Goal: Information Seeking & Learning: Compare options

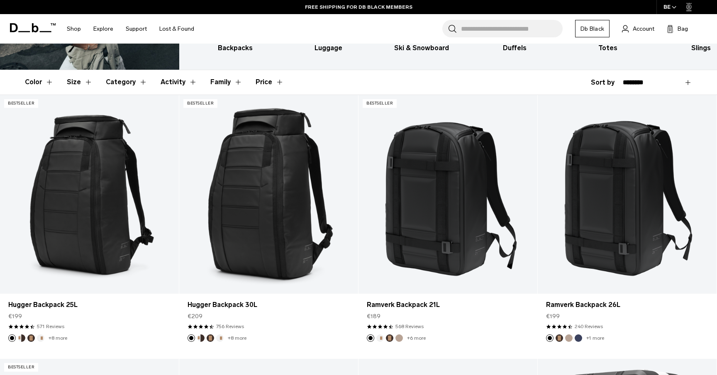
scroll to position [144, 0]
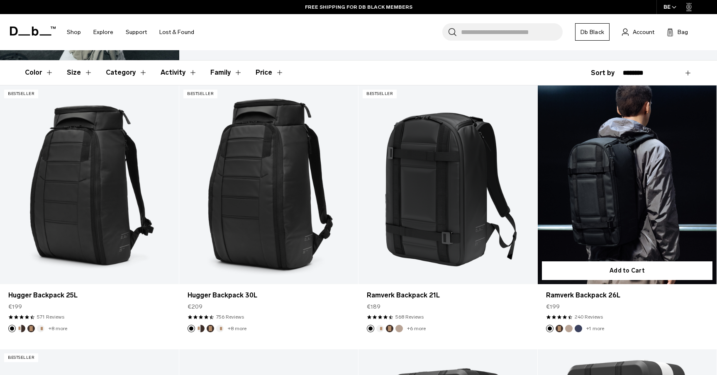
click at [605, 171] on link "Ramverk Backpack 26L" at bounding box center [626, 184] width 179 height 199
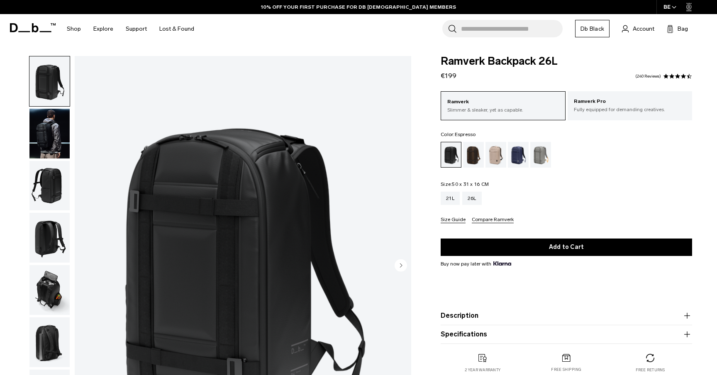
click at [477, 158] on div "Espresso" at bounding box center [473, 155] width 21 height 26
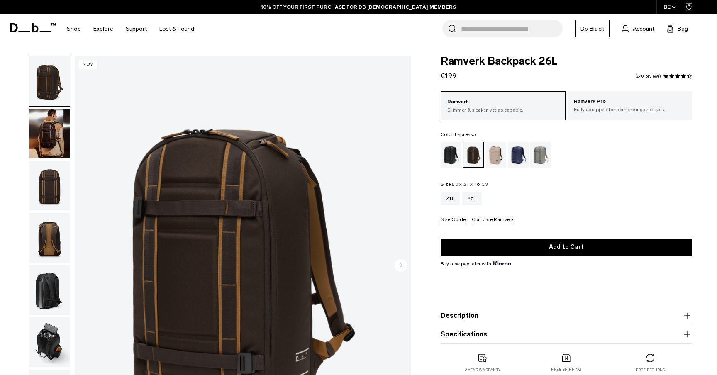
scroll to position [30, 0]
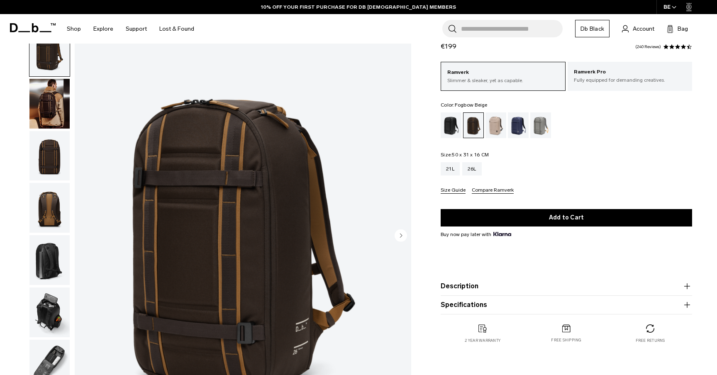
click at [506, 125] on div "Fogbow Beige" at bounding box center [495, 125] width 21 height 26
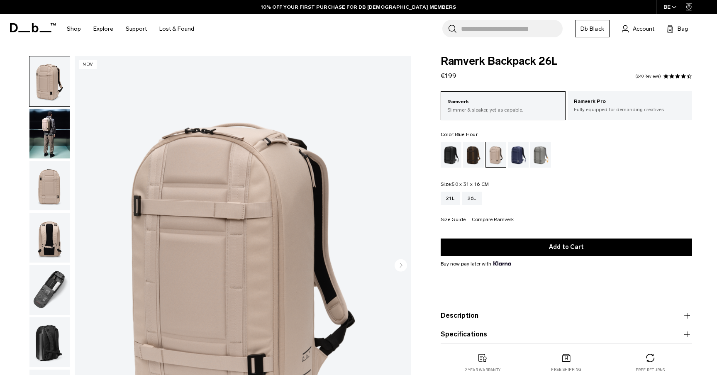
click at [515, 160] on div "Blue Hour" at bounding box center [518, 155] width 21 height 26
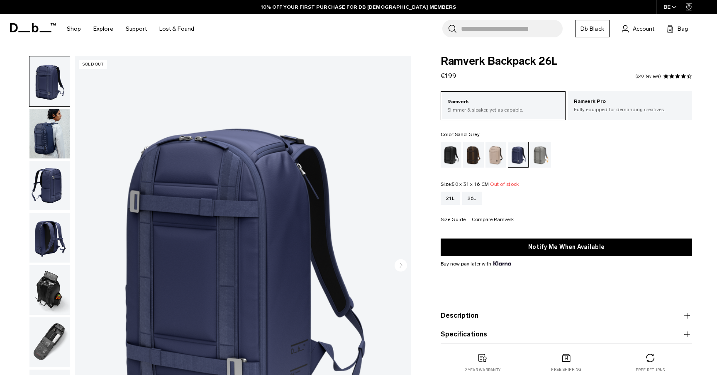
click at [540, 153] on div "Sand Grey" at bounding box center [540, 155] width 21 height 26
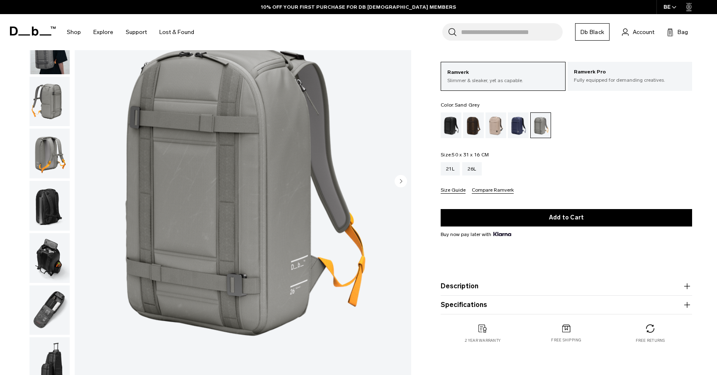
scroll to position [80, 0]
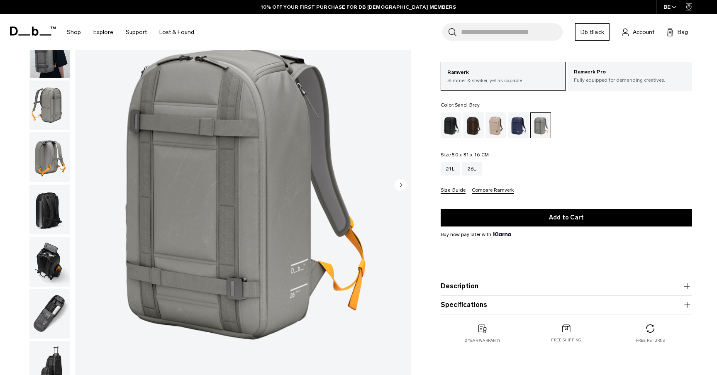
click at [23, 110] on div "01 / 08" at bounding box center [208, 188] width 416 height 424
click at [47, 164] on img "button" at bounding box center [49, 157] width 40 height 50
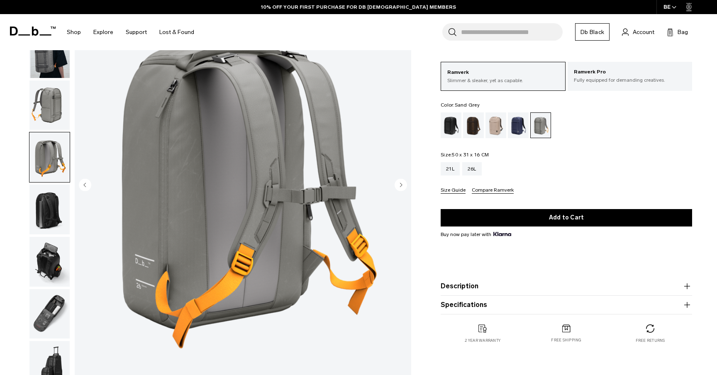
click at [47, 183] on ul at bounding box center [49, 184] width 41 height 416
click at [46, 206] on img "button" at bounding box center [49, 210] width 40 height 50
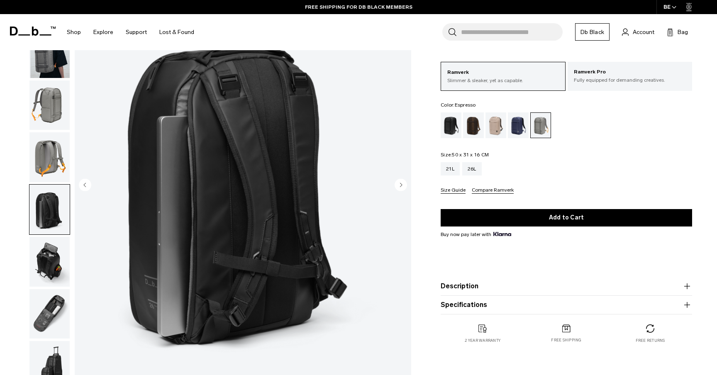
click at [473, 124] on div "Espresso" at bounding box center [473, 125] width 21 height 26
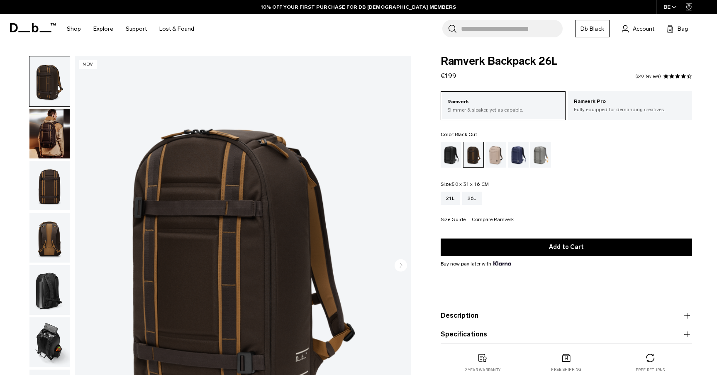
click at [454, 158] on div "Black Out" at bounding box center [450, 155] width 21 height 26
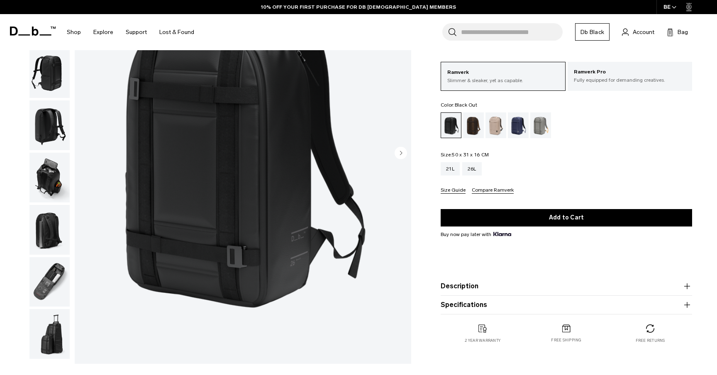
scroll to position [105, 0]
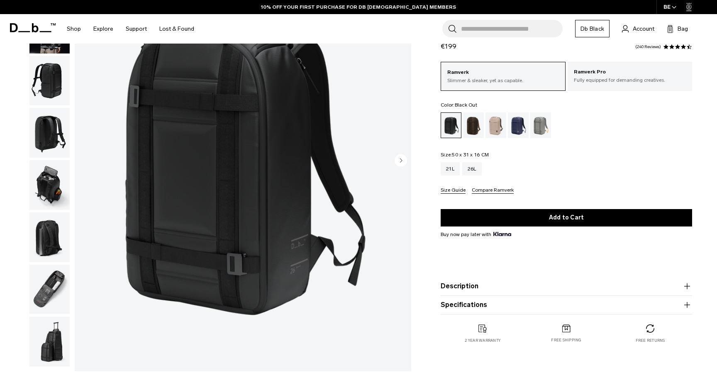
click at [44, 296] on img "button" at bounding box center [49, 290] width 40 height 50
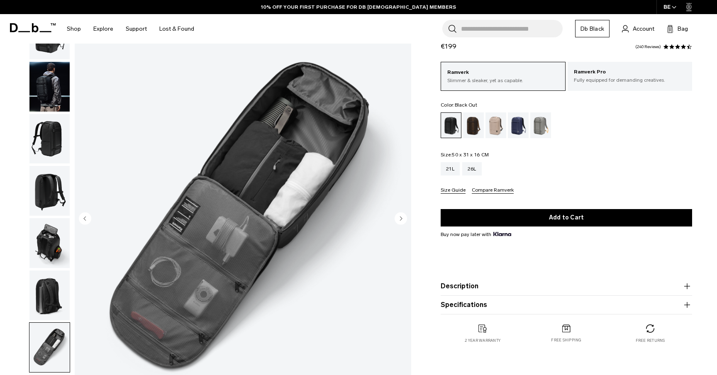
scroll to position [45, 0]
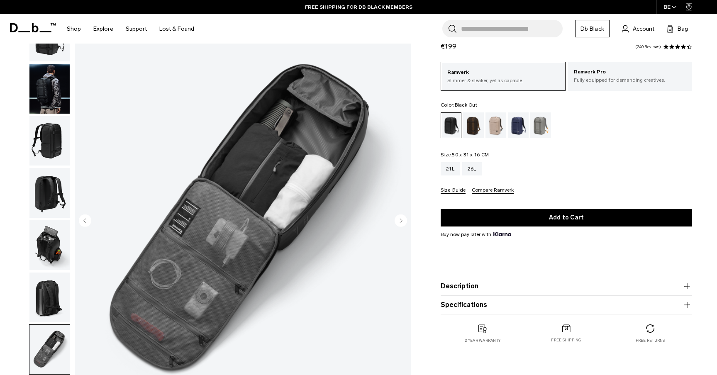
click at [48, 258] on img "button" at bounding box center [49, 245] width 40 height 50
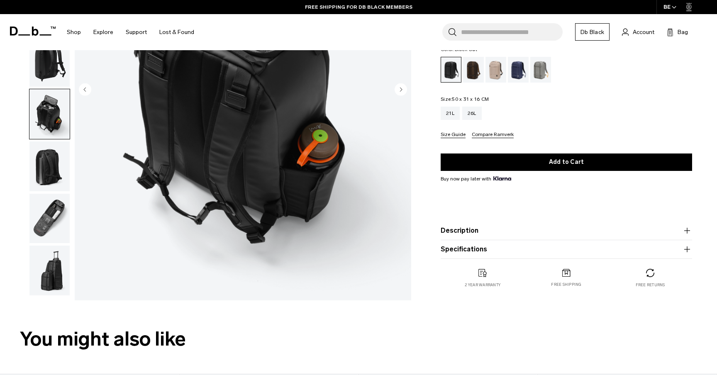
scroll to position [174, 0]
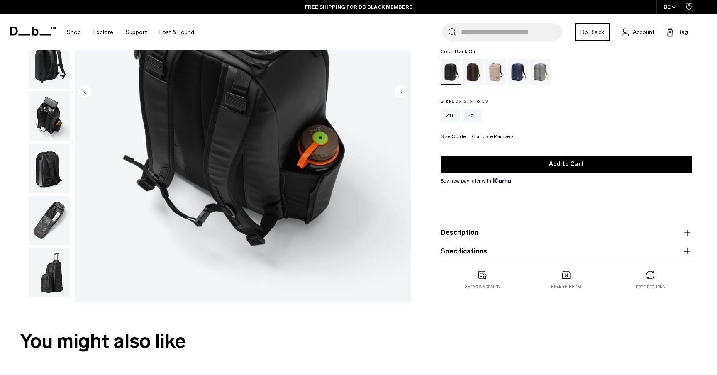
click at [52, 285] on img "button" at bounding box center [49, 273] width 40 height 50
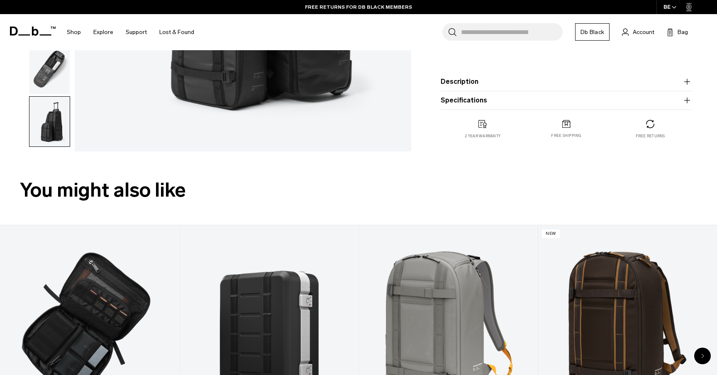
scroll to position [399, 0]
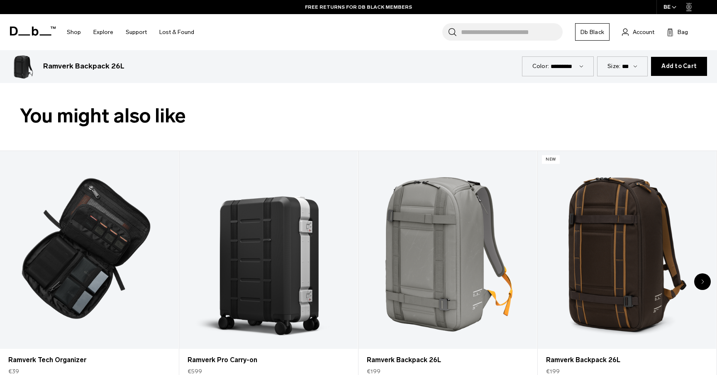
click at [151, 110] on h2 "You might also like" at bounding box center [358, 115] width 677 height 29
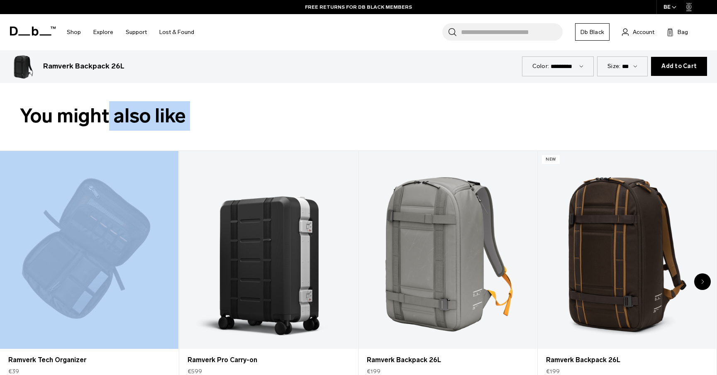
click at [151, 110] on h2 "You might also like" at bounding box center [358, 115] width 677 height 29
click at [217, 130] on h2 "You might also like" at bounding box center [358, 115] width 677 height 29
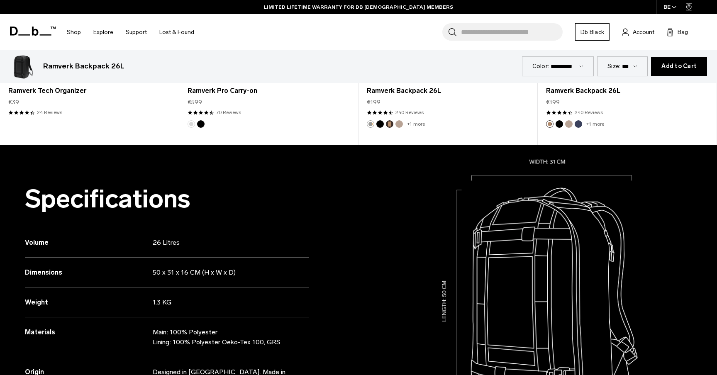
scroll to position [682, 0]
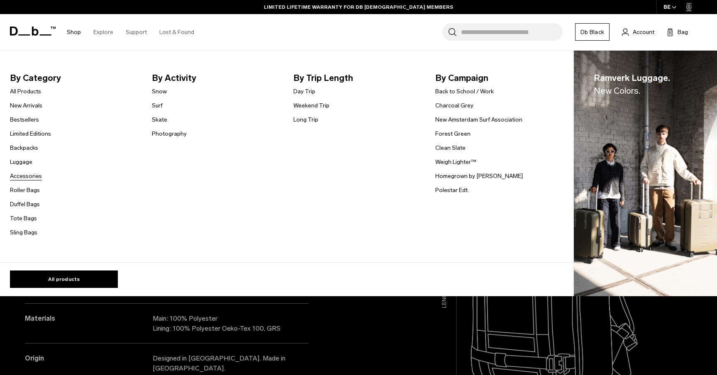
click at [34, 175] on link "Accessories" at bounding box center [26, 176] width 32 height 9
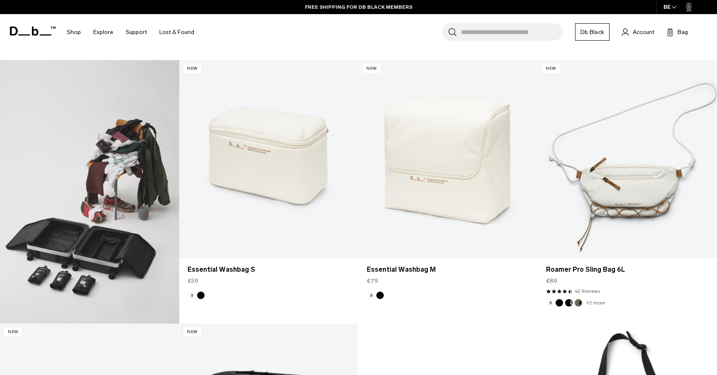
scroll to position [434, 0]
click at [368, 32] on div "Search for Bags, Luggage... Search Close Trending Products All Products Hugger …" at bounding box center [455, 32] width 510 height 36
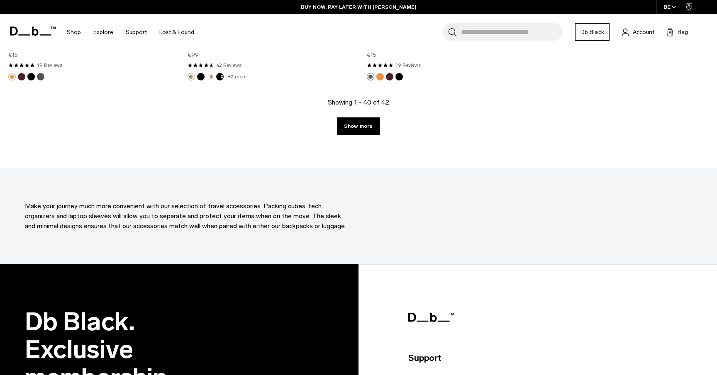
scroll to position [3027, 0]
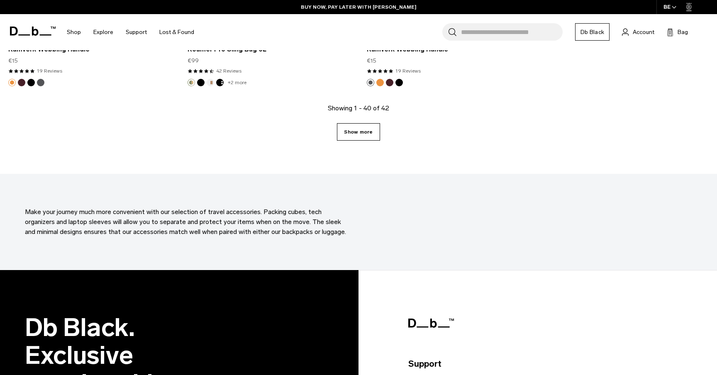
click at [367, 133] on link "Show more" at bounding box center [358, 131] width 43 height 17
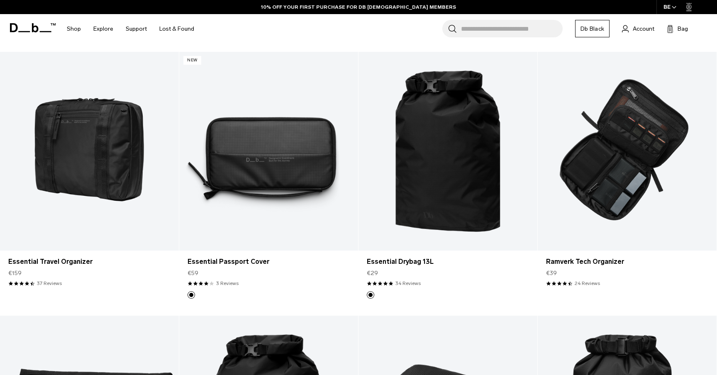
scroll to position [1716, 0]
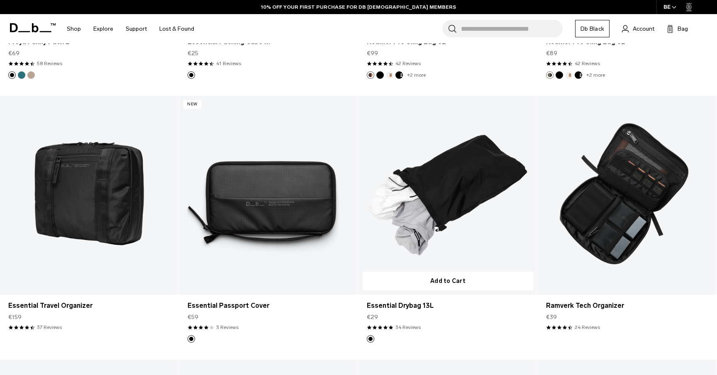
click at [465, 175] on link "Essential Drybag 13L" at bounding box center [447, 195] width 179 height 199
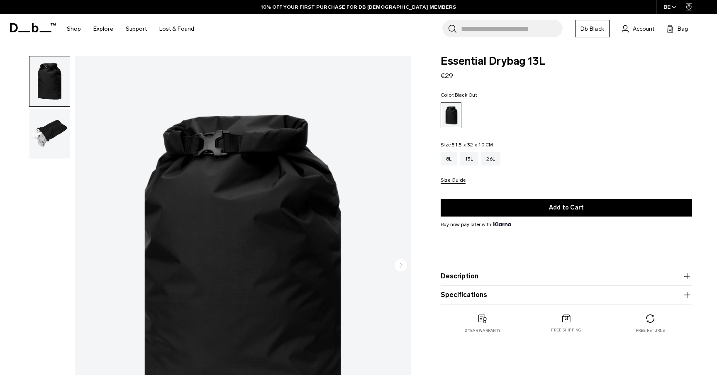
click at [45, 135] on img "button" at bounding box center [49, 134] width 40 height 50
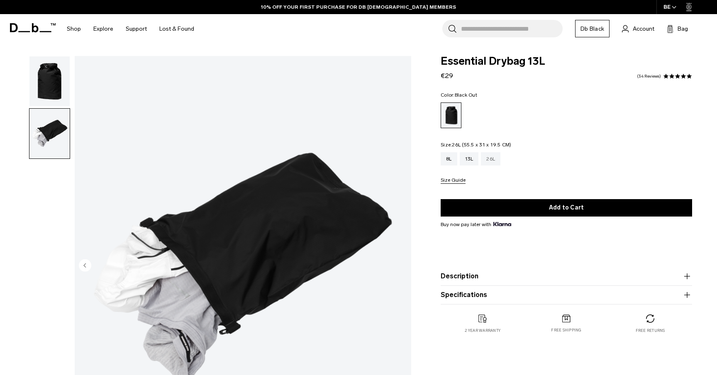
click at [484, 158] on div "26L" at bounding box center [490, 158] width 19 height 13
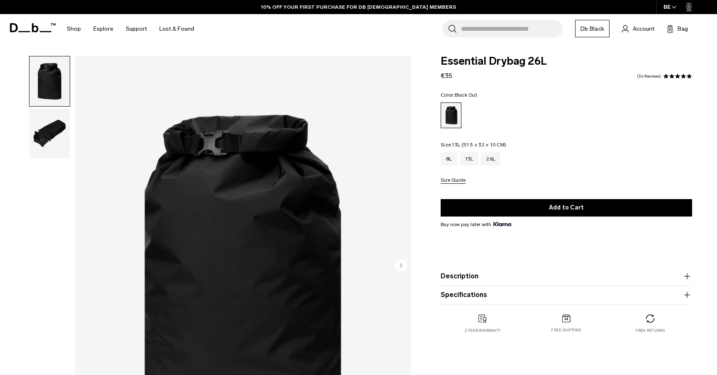
click at [470, 160] on div "13L" at bounding box center [469, 158] width 19 height 13
click at [669, 75] on span at bounding box center [672, 76] width 6 height 6
click at [445, 165] on div "8L" at bounding box center [448, 158] width 17 height 13
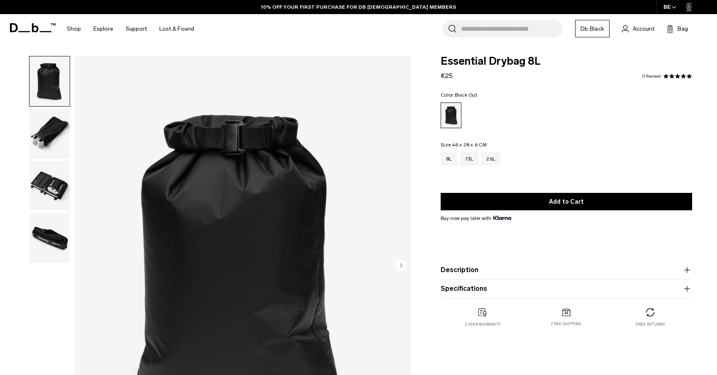
click at [80, 182] on img "1 / 4" at bounding box center [243, 266] width 336 height 420
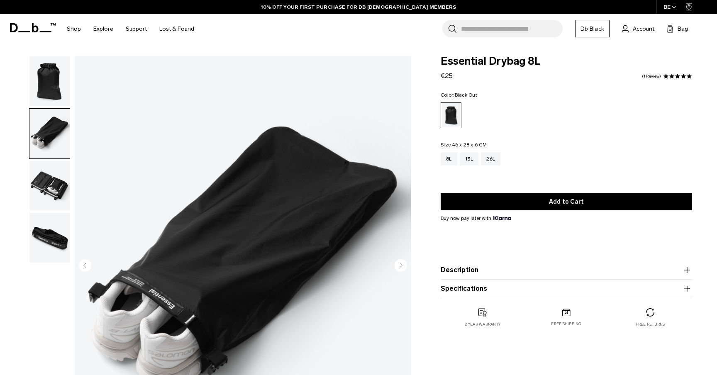
click at [60, 182] on img "button" at bounding box center [49, 186] width 40 height 50
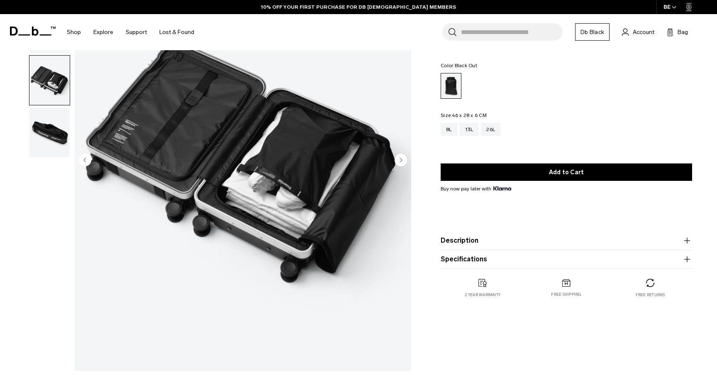
scroll to position [103, 0]
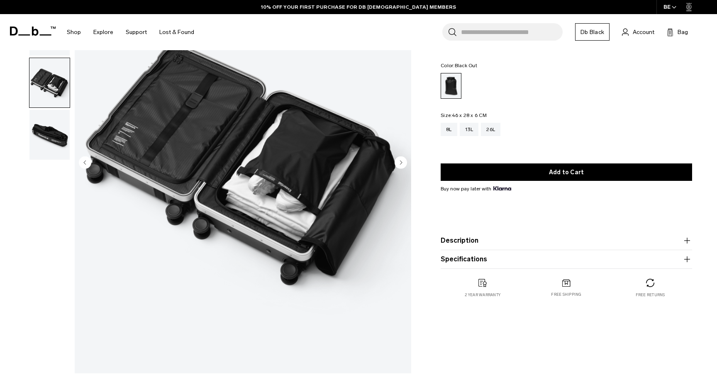
click at [51, 131] on img "button" at bounding box center [49, 135] width 40 height 50
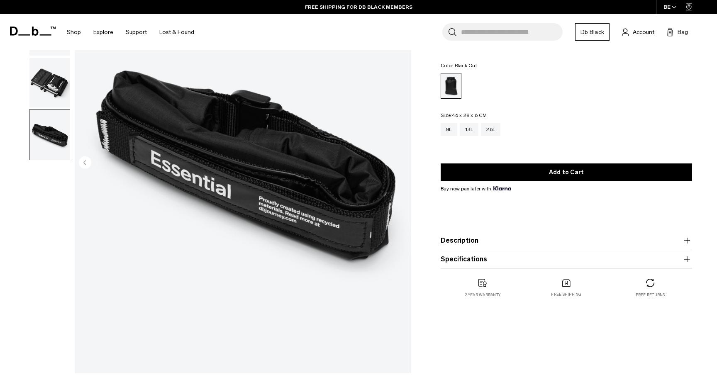
click at [53, 90] on img "button" at bounding box center [49, 83] width 40 height 50
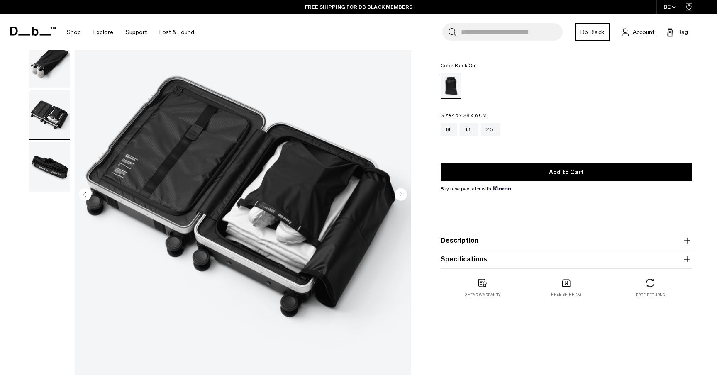
scroll to position [0, 0]
